Goal: Information Seeking & Learning: Learn about a topic

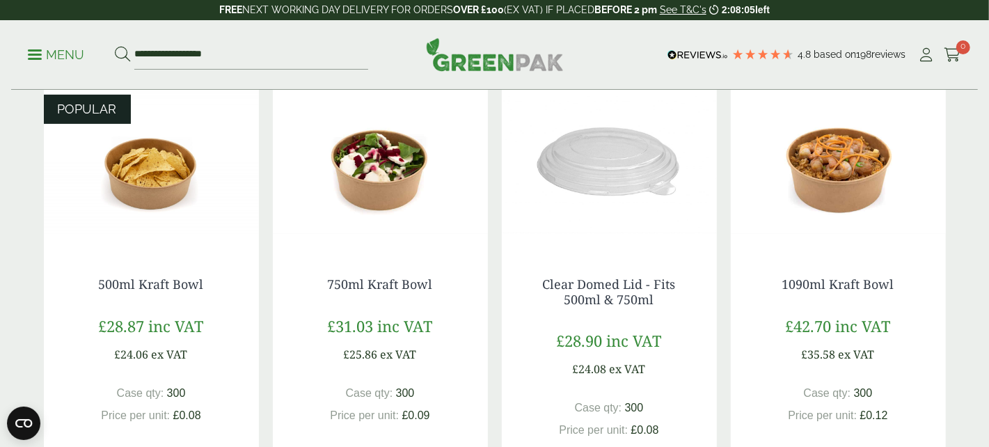
scroll to position [208, 0]
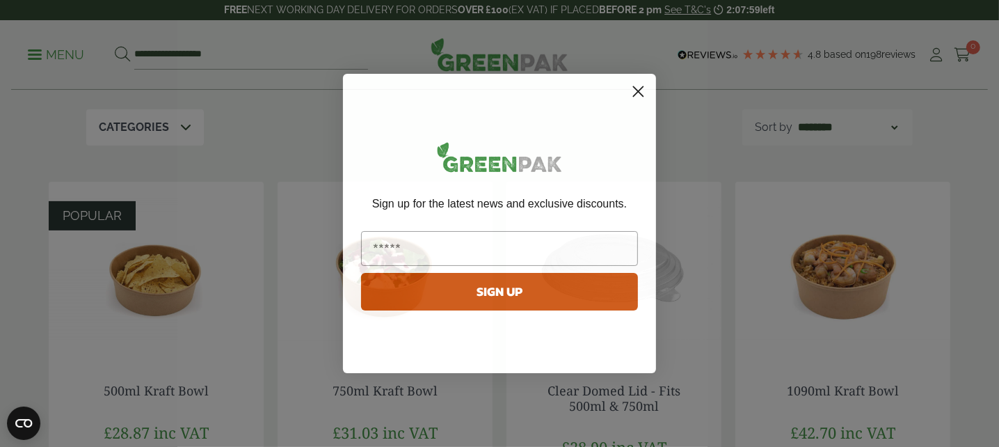
drag, startPoint x: 639, startPoint y: 88, endPoint x: 637, endPoint y: 99, distance: 11.2
click at [639, 90] on icon "Close dialog" at bounding box center [638, 91] width 24 height 24
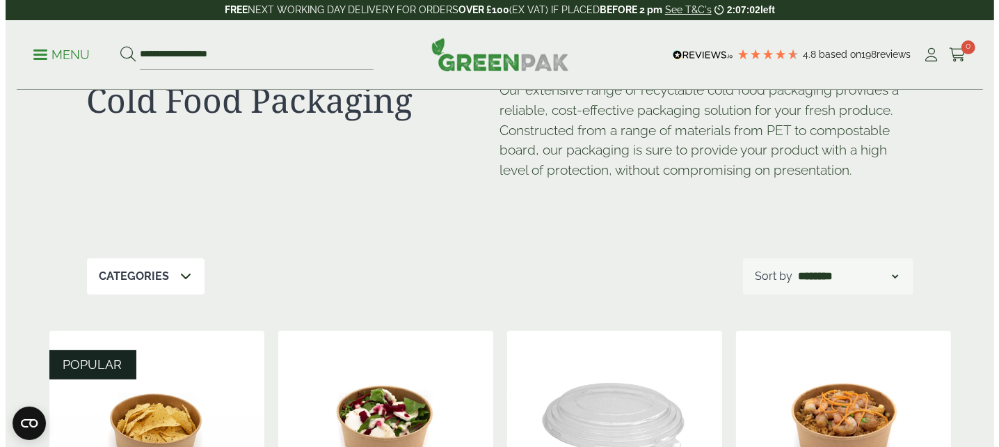
scroll to position [0, 0]
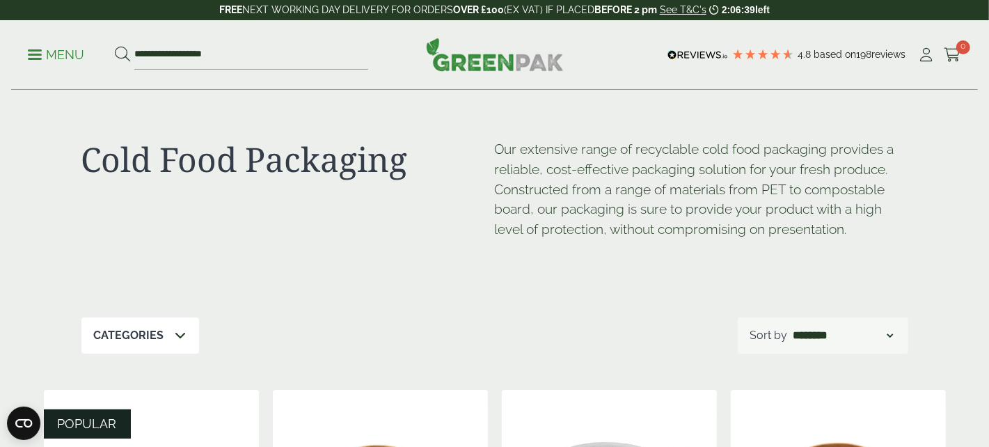
click at [35, 51] on link "Menu" at bounding box center [56, 54] width 56 height 14
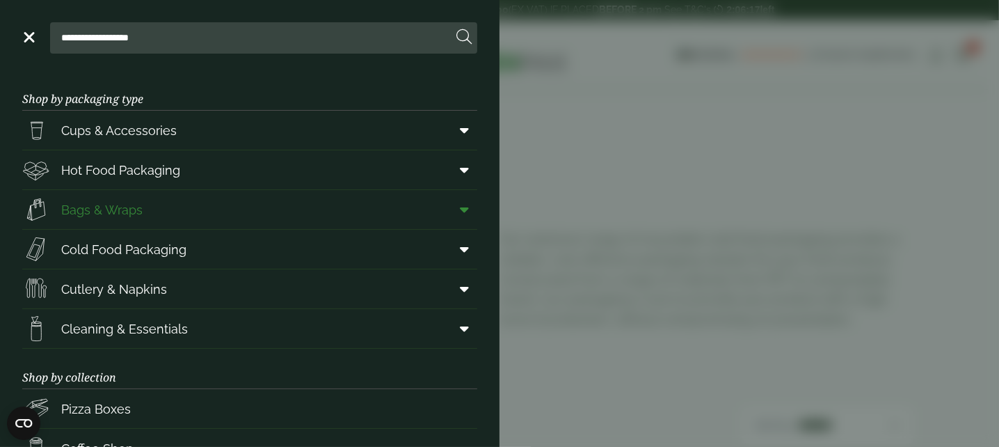
click at [103, 205] on span "Bags & Wraps" at bounding box center [101, 209] width 81 height 19
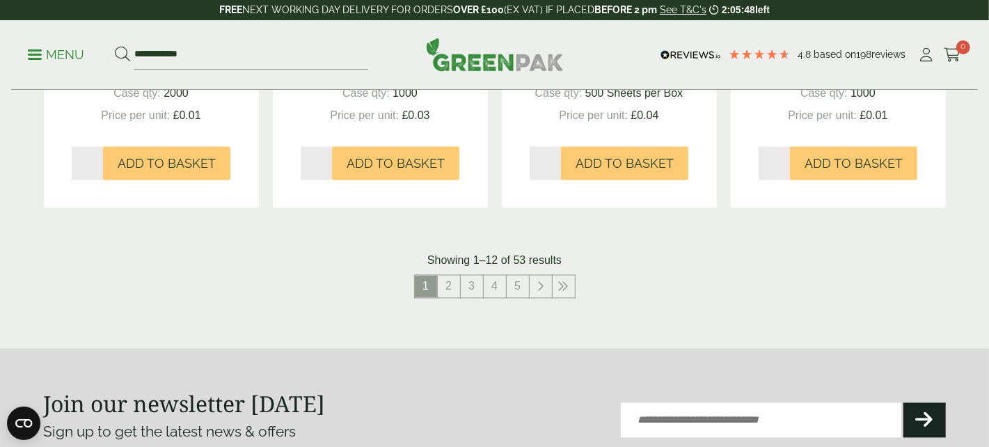
scroll to position [1531, 0]
click at [447, 285] on link "2" at bounding box center [449, 286] width 22 height 22
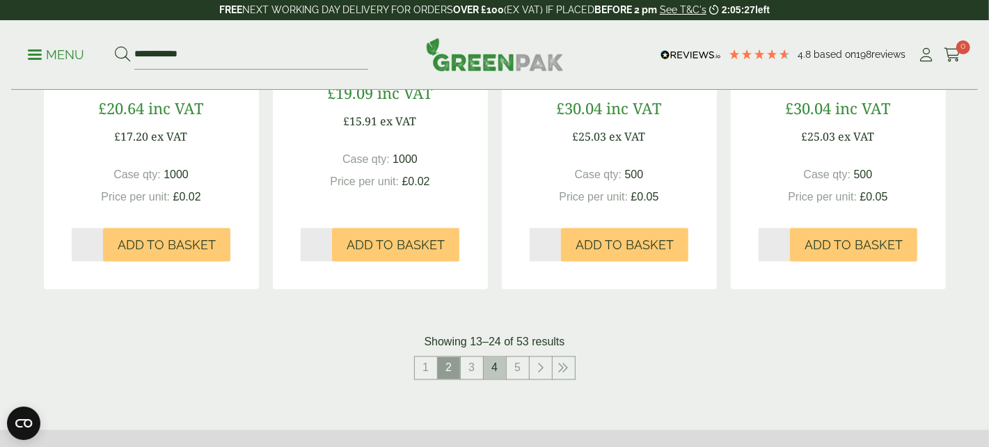
scroll to position [1531, 0]
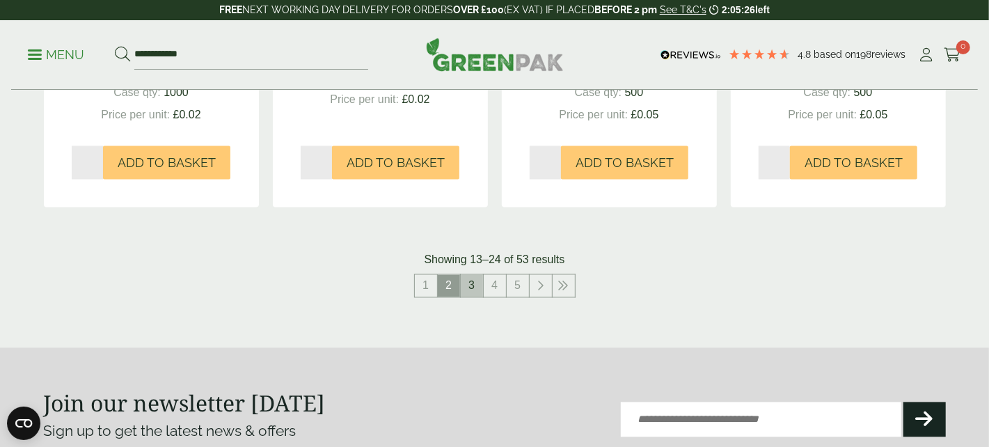
click at [470, 285] on link "3" at bounding box center [472, 286] width 22 height 22
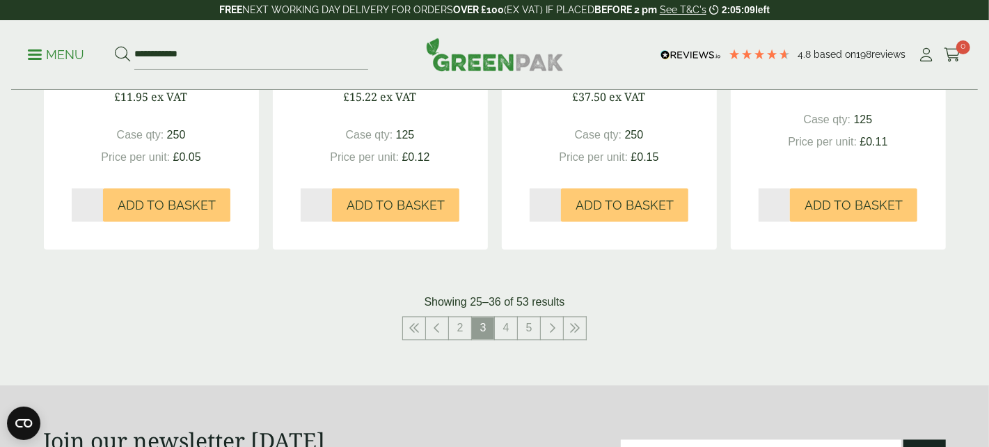
scroll to position [1600, 0]
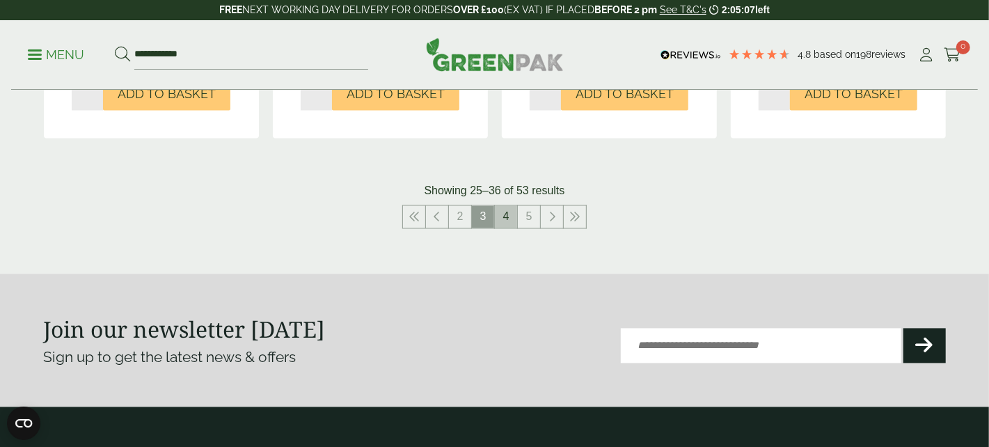
click at [503, 211] on link "4" at bounding box center [506, 217] width 22 height 22
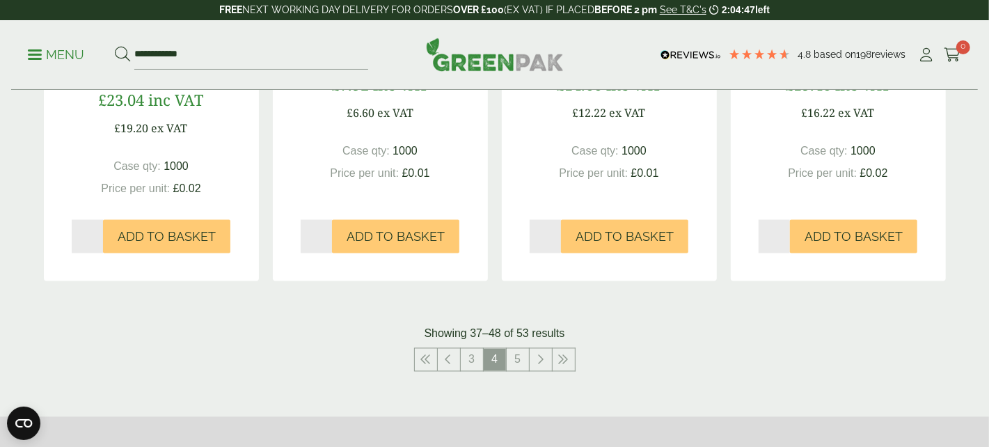
scroll to position [1461, 0]
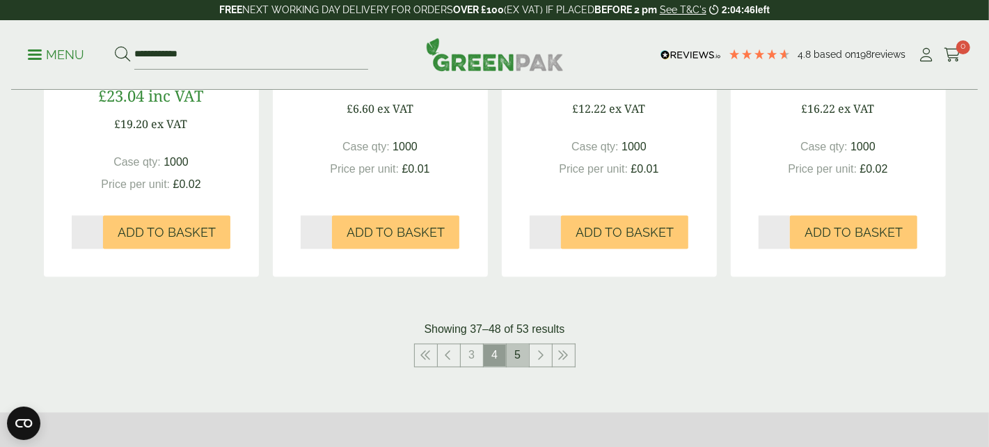
click at [515, 351] on link "5" at bounding box center [518, 355] width 22 height 22
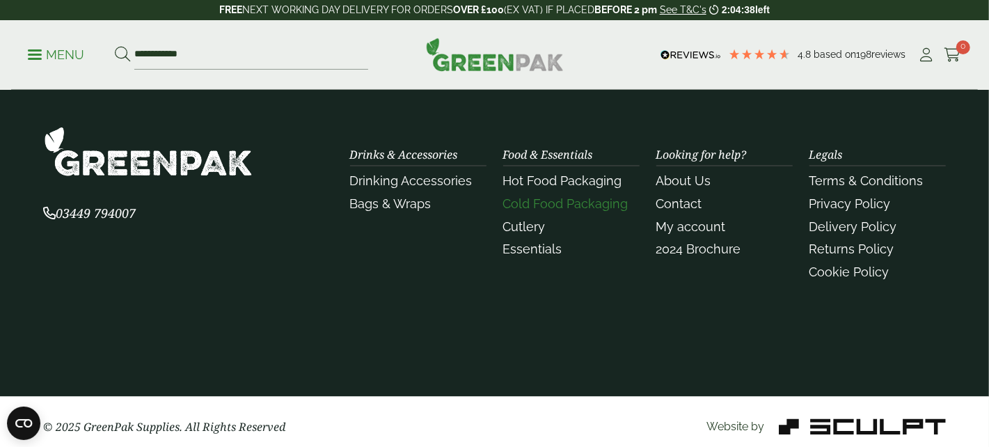
click at [551, 204] on link "Cold Food Packaging" at bounding box center [565, 204] width 125 height 15
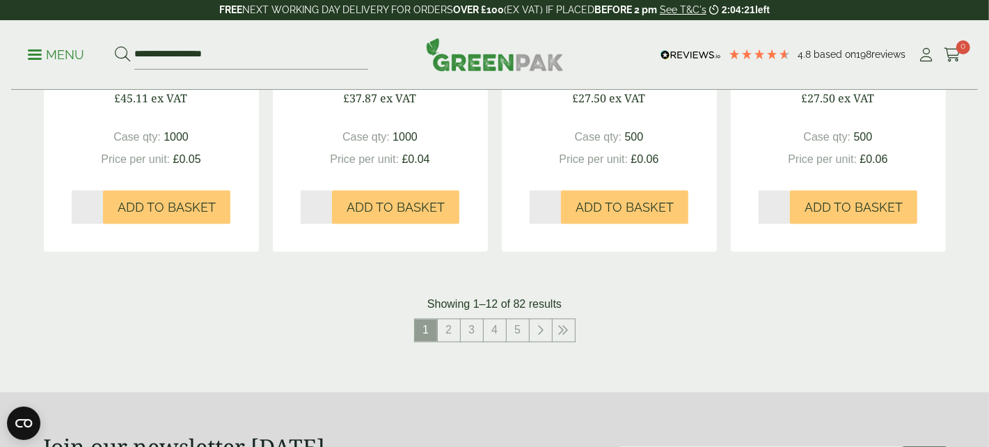
scroll to position [1531, 0]
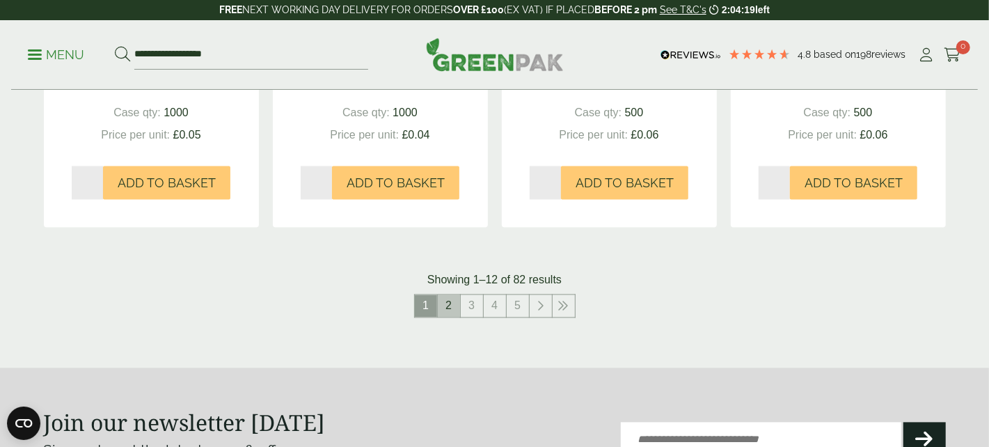
click at [446, 303] on link "2" at bounding box center [449, 306] width 22 height 22
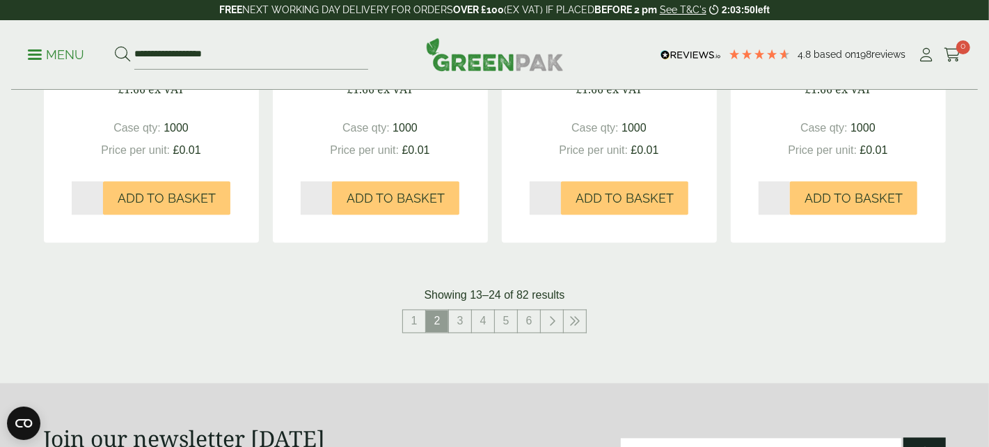
scroll to position [1531, 0]
click at [461, 332] on link "3" at bounding box center [460, 321] width 22 height 22
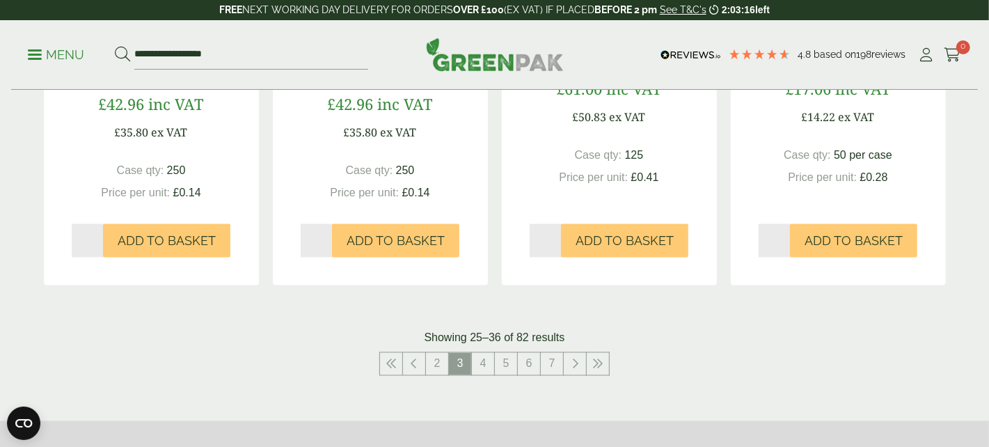
scroll to position [1531, 0]
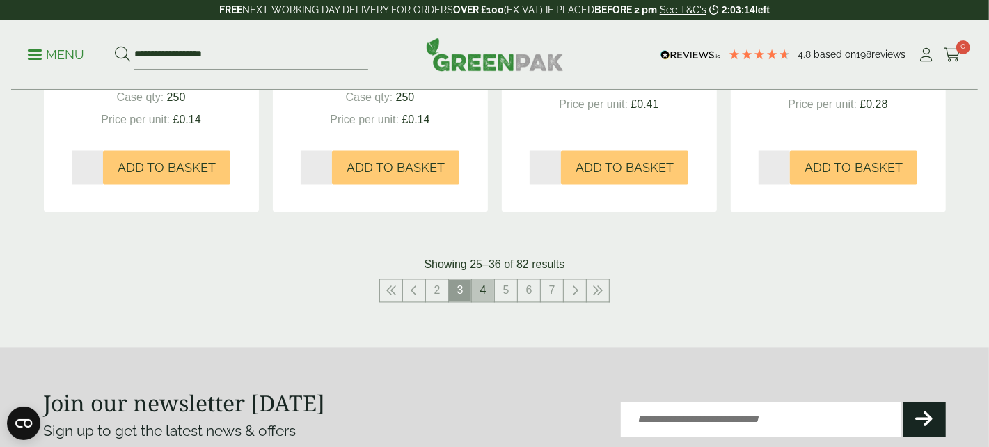
click at [483, 302] on link "4" at bounding box center [483, 291] width 22 height 22
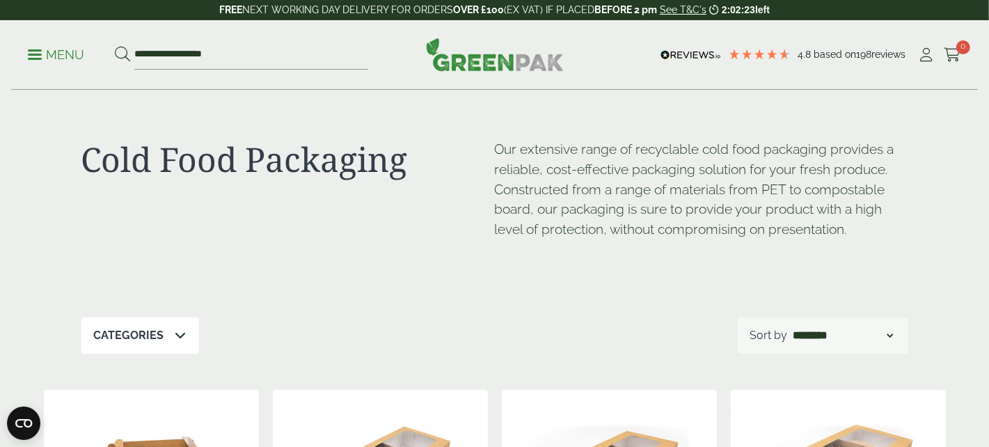
click at [887, 332] on select "**********" at bounding box center [843, 335] width 105 height 17
select select "**********"
click at [791, 327] on select "**********" at bounding box center [843, 335] width 105 height 17
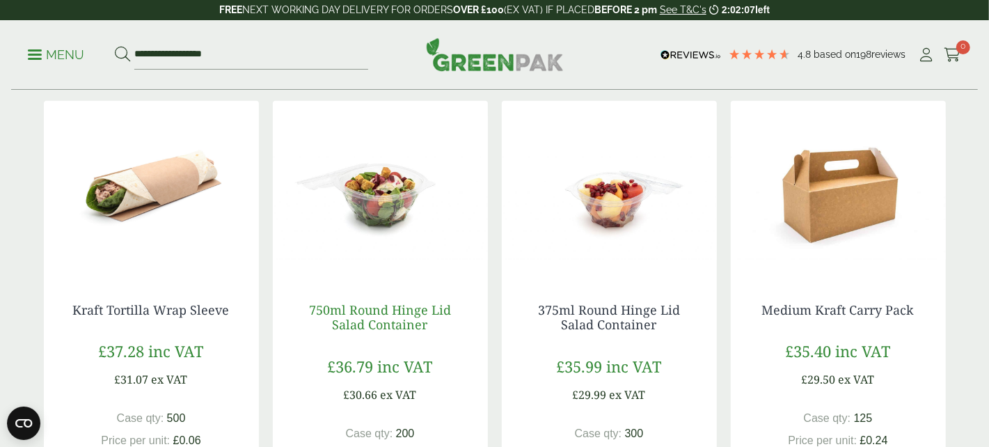
scroll to position [765, 0]
click at [388, 196] on img at bounding box center [380, 188] width 215 height 174
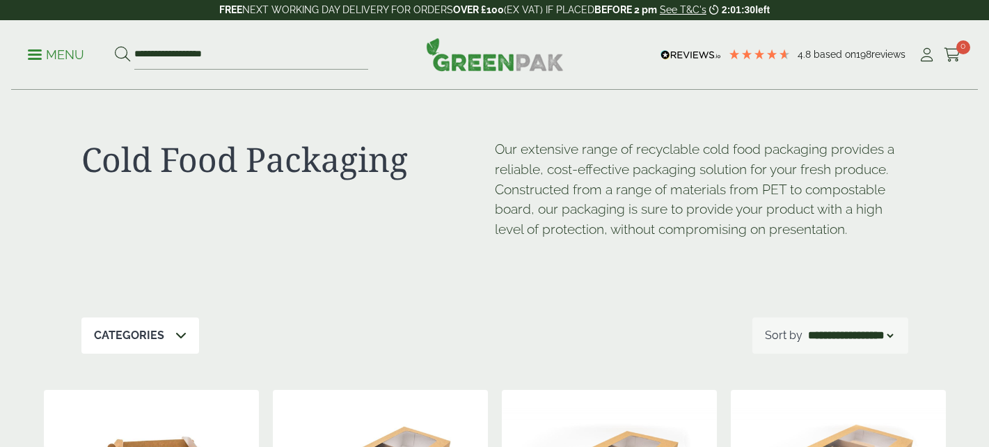
select select "**********"
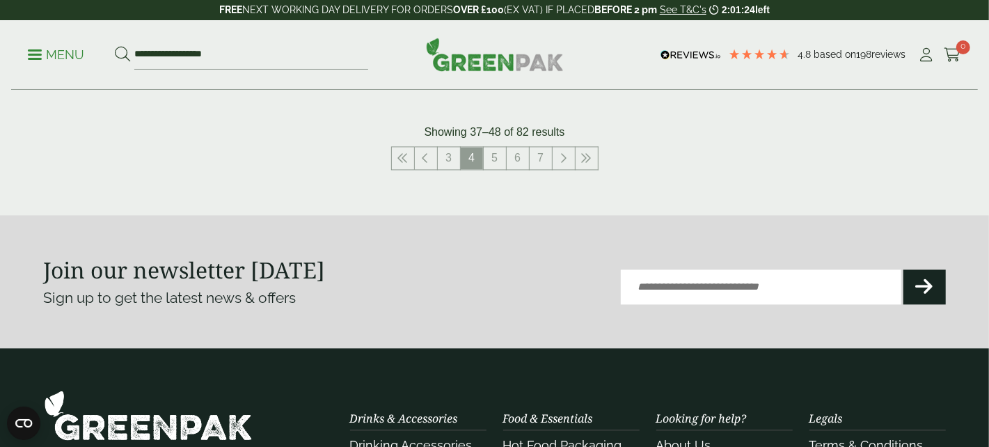
scroll to position [1570, 0]
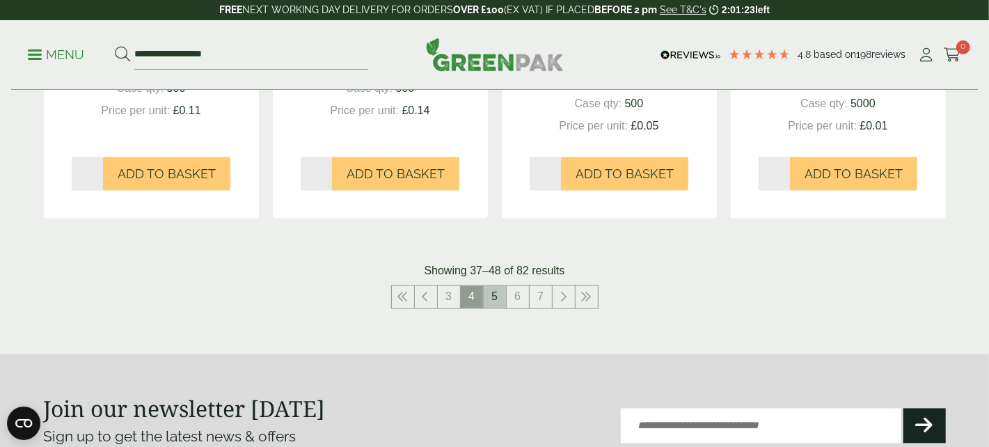
click at [491, 295] on link "5" at bounding box center [495, 297] width 22 height 22
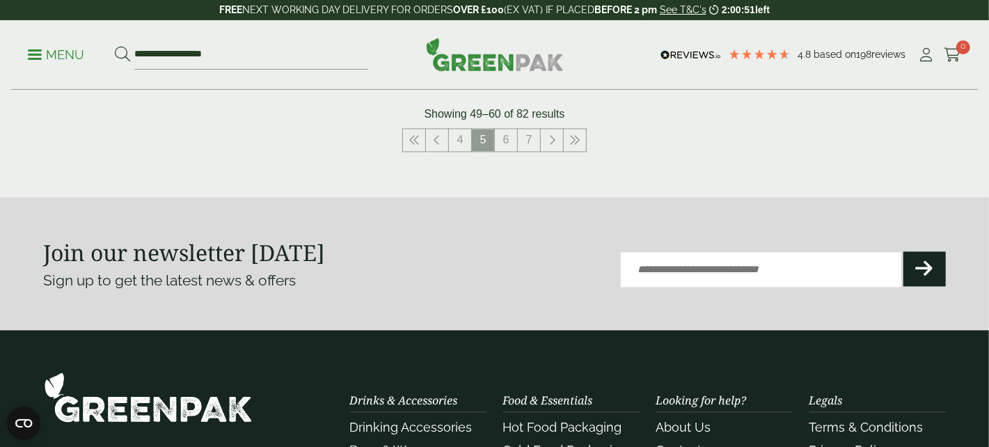
scroll to position [1740, 0]
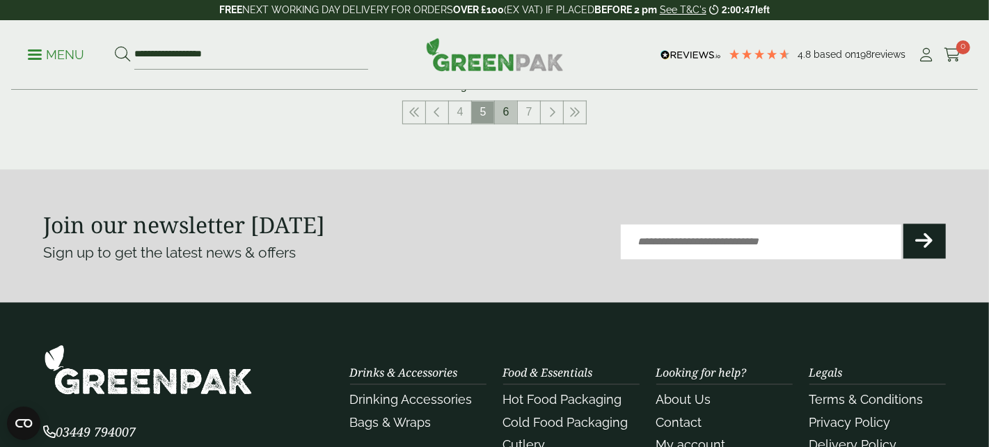
click at [504, 107] on link "6" at bounding box center [506, 112] width 22 height 22
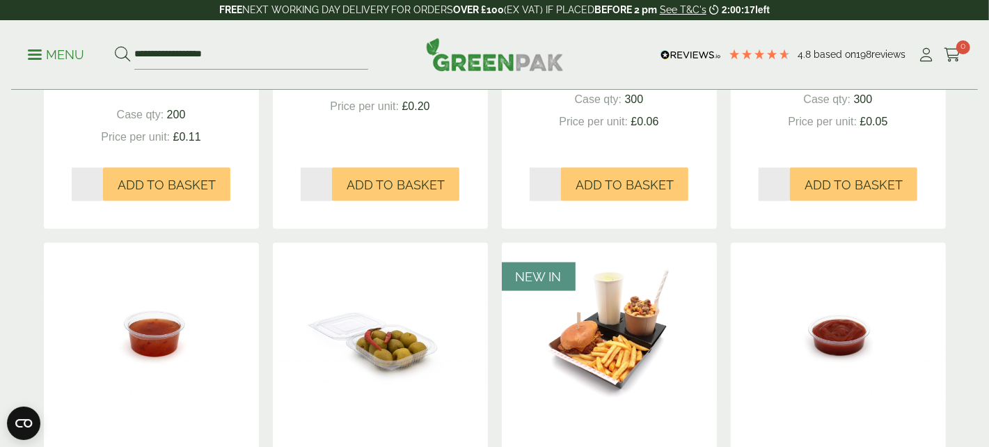
scroll to position [1183, 0]
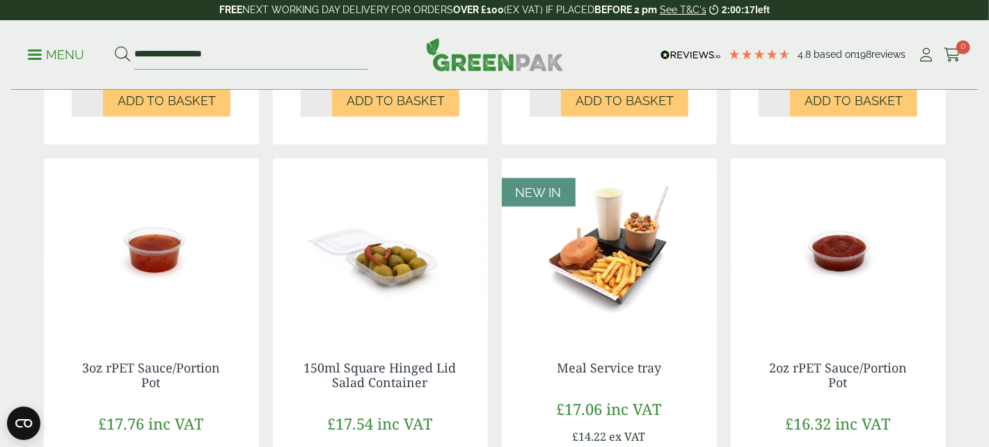
click at [393, 255] on img at bounding box center [380, 246] width 215 height 174
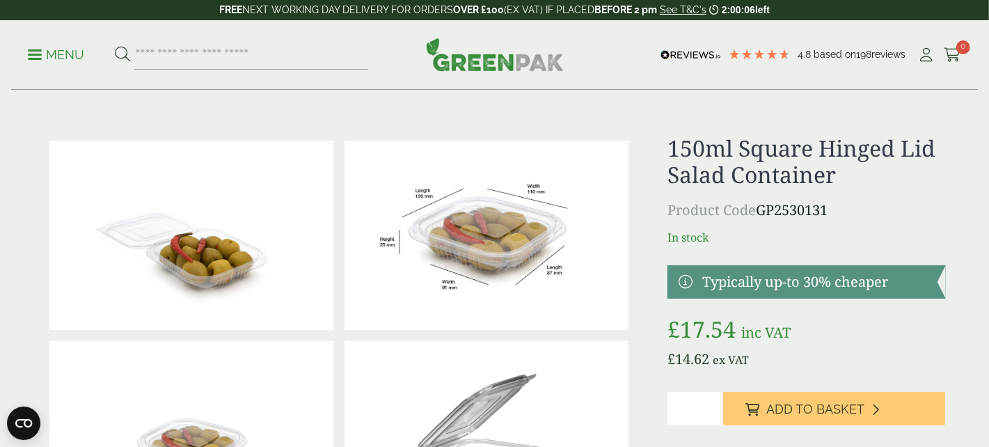
click at [215, 260] on img at bounding box center [191, 235] width 284 height 189
click at [500, 236] on img at bounding box center [486, 235] width 284 height 189
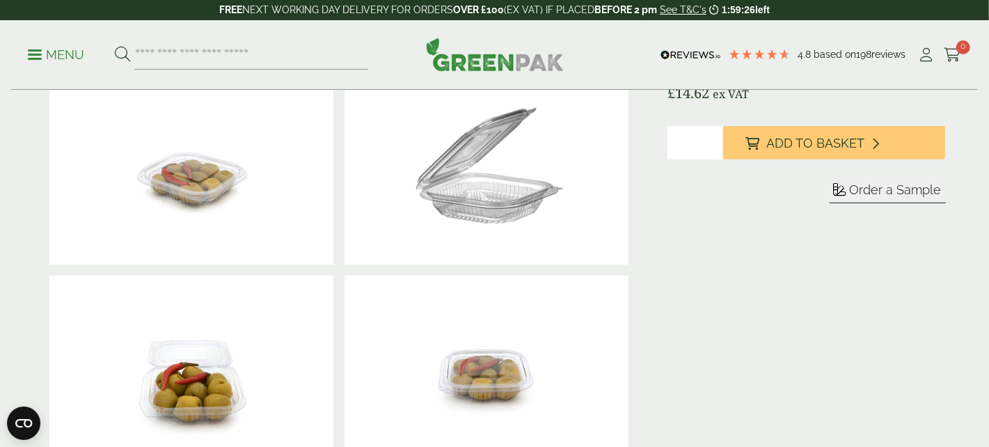
scroll to position [278, 0]
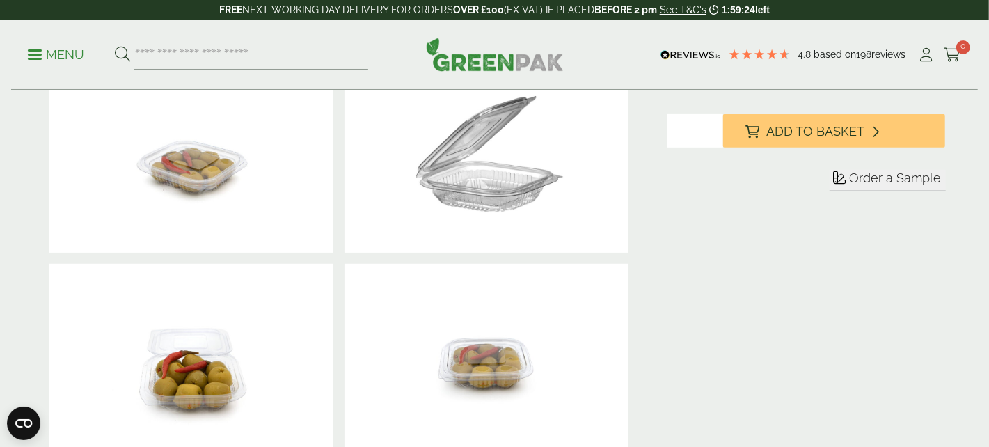
click at [497, 193] on img at bounding box center [486, 157] width 284 height 189
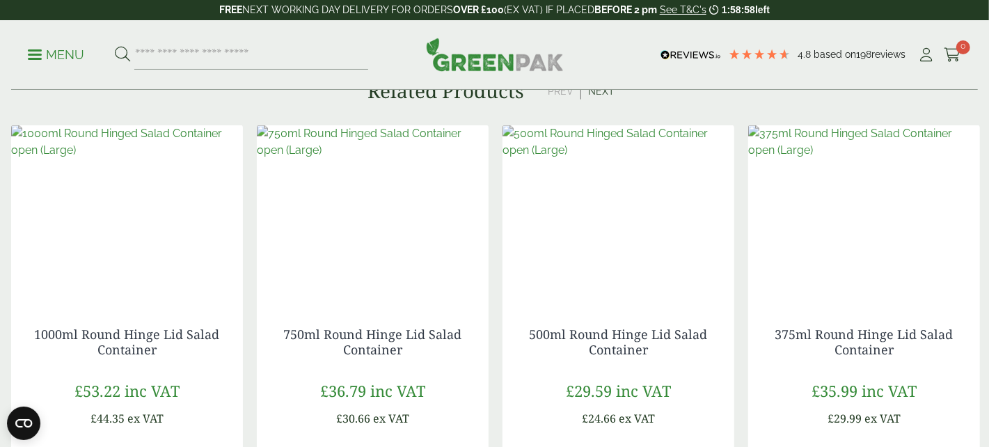
scroll to position [1183, 0]
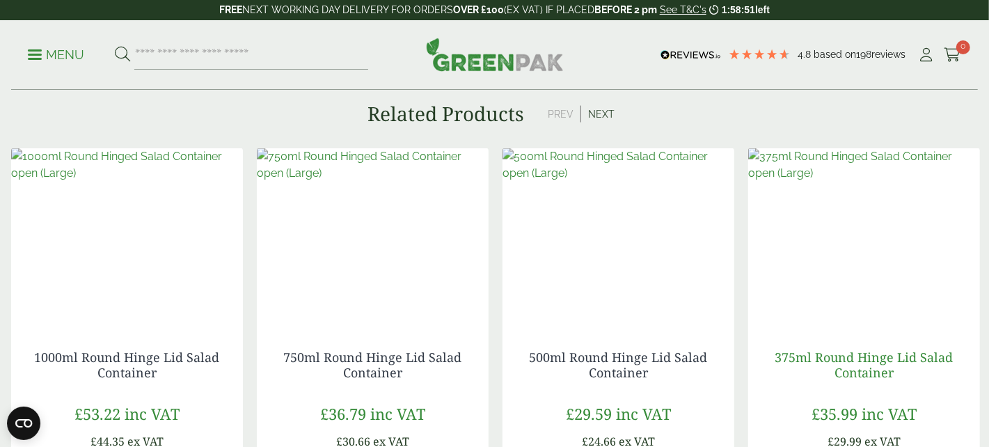
click at [864, 370] on link "375ml Round Hinge Lid Salad Container" at bounding box center [864, 365] width 178 height 32
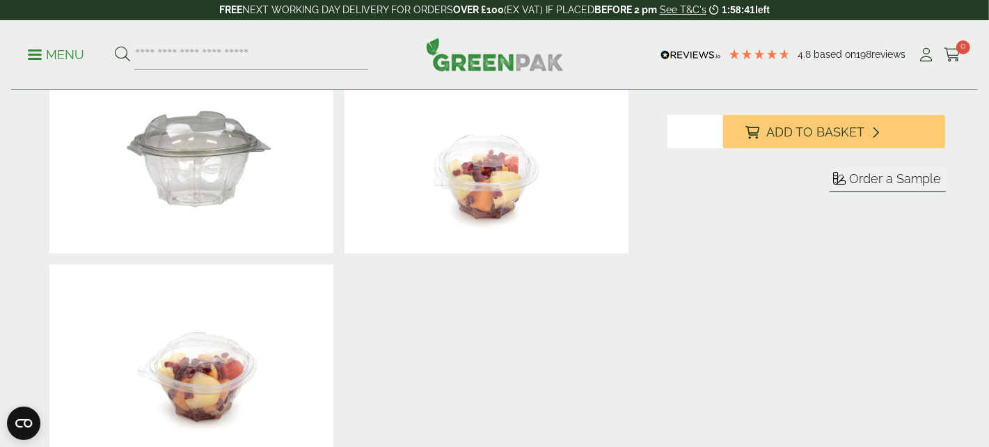
scroll to position [208, 0]
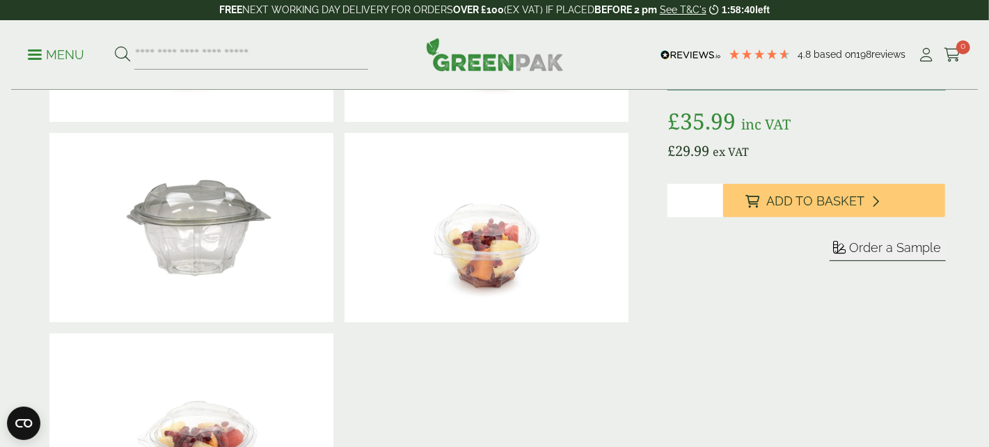
click at [226, 259] on img at bounding box center [191, 227] width 284 height 189
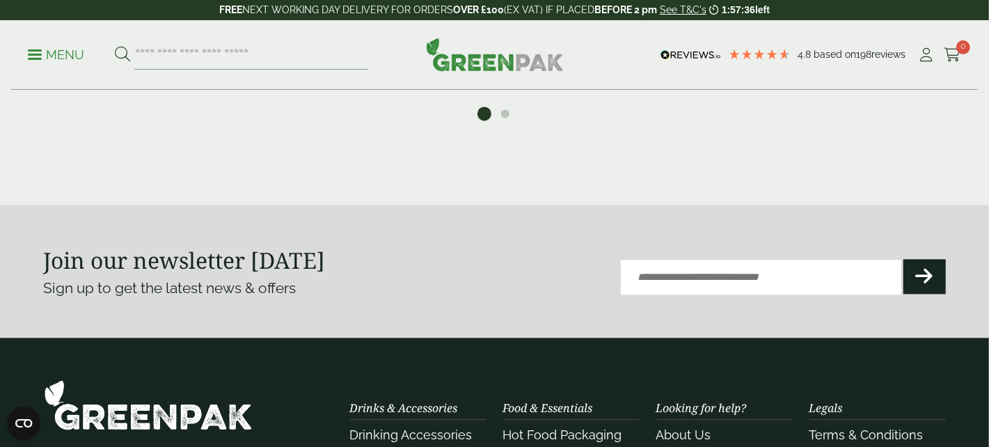
scroll to position [1740, 0]
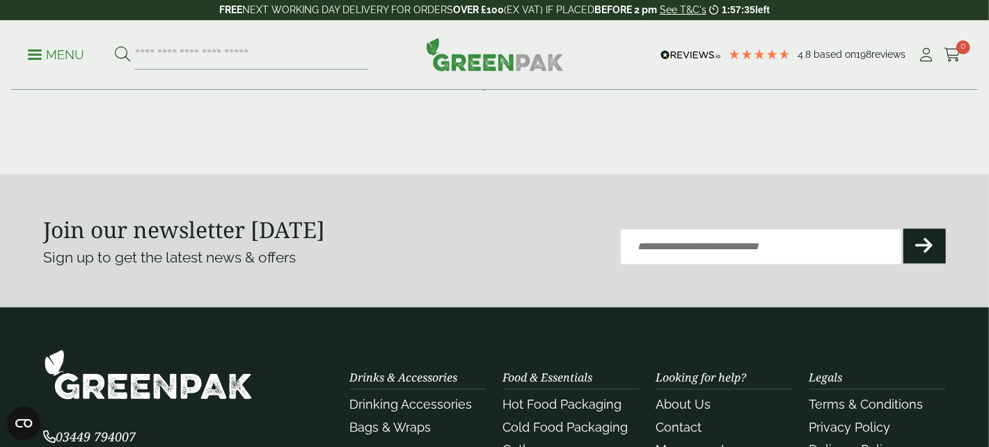
click at [652, 244] on input "Email (Required)" at bounding box center [761, 246] width 280 height 35
type input "**********"
click at [933, 245] on button "Submit" at bounding box center [924, 245] width 42 height 35
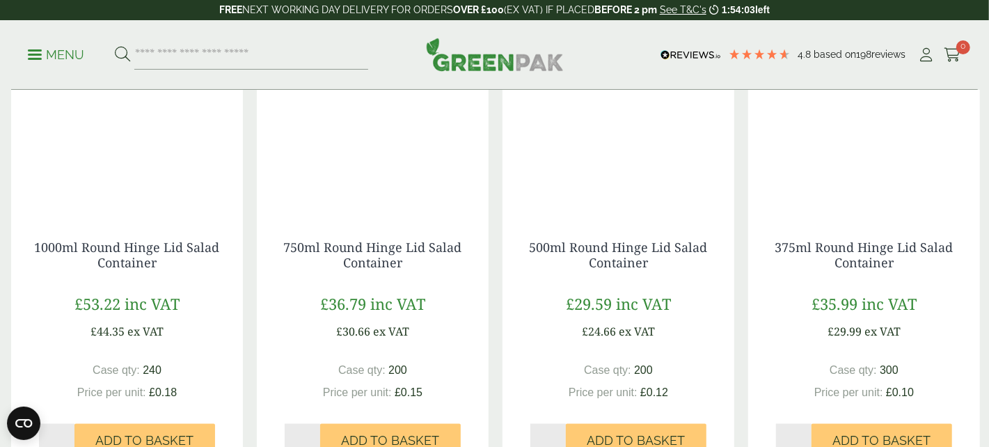
scroll to position [1322, 0]
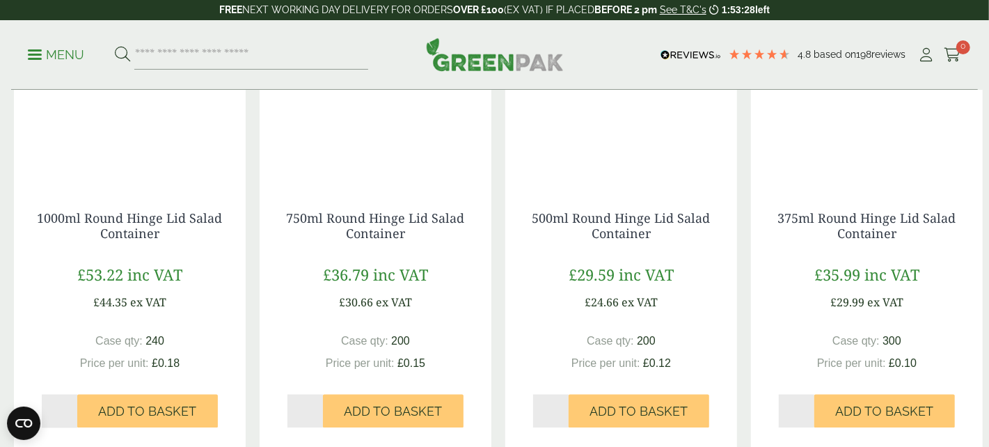
drag, startPoint x: 752, startPoint y: 431, endPoint x: 800, endPoint y: 445, distance: 49.5
click at [783, 438] on div "375ml Round Hinge Lid Salad Container £ 35.99 inc VAT £ 29.99 ex VAT Case qty: …" at bounding box center [867, 232] width 246 height 447
